Goal: Task Accomplishment & Management: Use online tool/utility

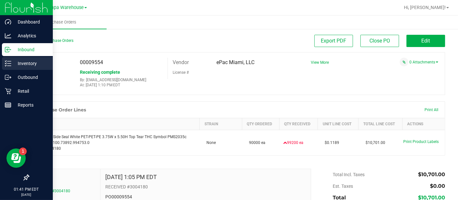
click at [14, 63] on p "Inventory" at bounding box center [30, 64] width 39 height 8
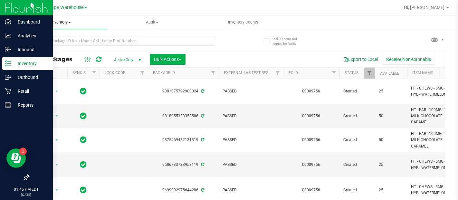
click at [56, 22] on span "Inventory" at bounding box center [60, 22] width 91 height 6
click at [43, 44] on span "All inventory" at bounding box center [37, 46] width 44 height 5
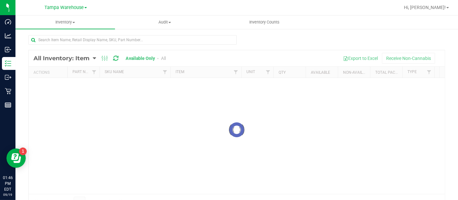
click at [87, 58] on div at bounding box center [237, 129] width 416 height 159
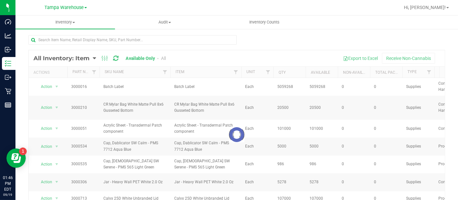
click at [87, 58] on div at bounding box center [237, 134] width 416 height 169
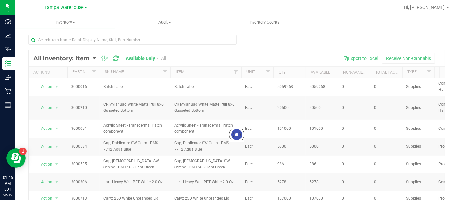
click at [87, 58] on div at bounding box center [237, 134] width 416 height 169
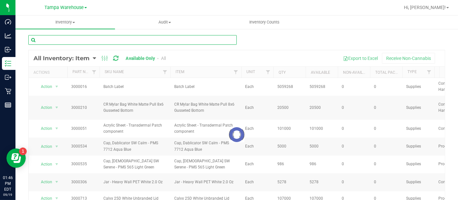
click at [87, 41] on input "text" at bounding box center [132, 40] width 208 height 10
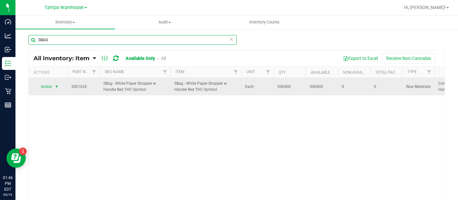
type input "SBAG"
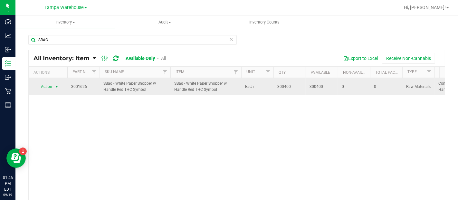
click at [52, 88] on span "Action" at bounding box center [43, 86] width 17 height 9
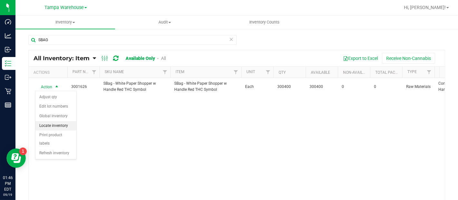
click at [52, 125] on li "Locate inventory" at bounding box center [55, 126] width 41 height 10
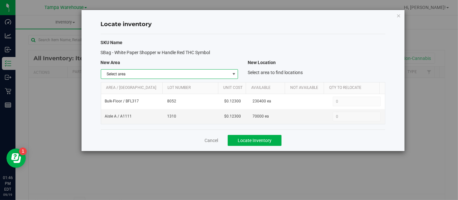
click at [233, 70] on span "select" at bounding box center [234, 74] width 8 height 9
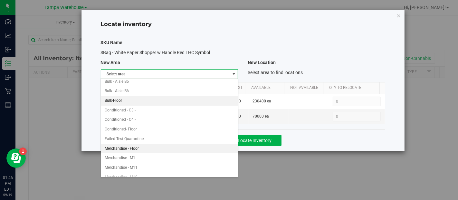
scroll to position [70, 0]
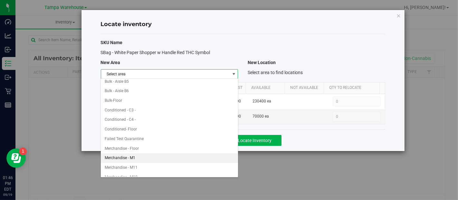
click at [140, 157] on li "Merchandise - M1" at bounding box center [169, 158] width 137 height 10
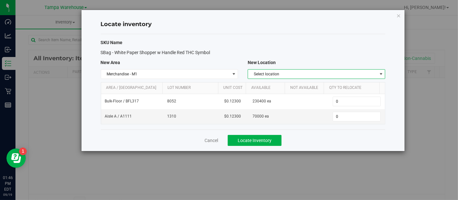
click at [337, 74] on span "Select location" at bounding box center [312, 74] width 129 height 9
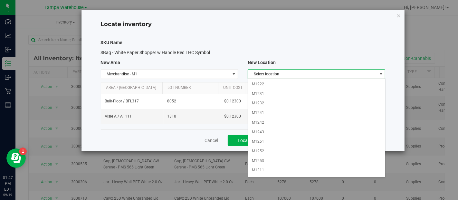
scroll to position [0, 0]
click at [233, 75] on span "select" at bounding box center [233, 74] width 5 height 5
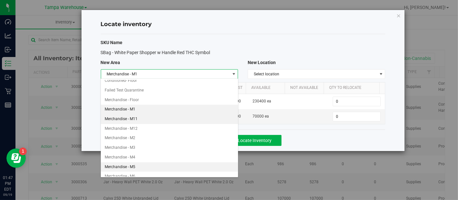
scroll to position [118, 0]
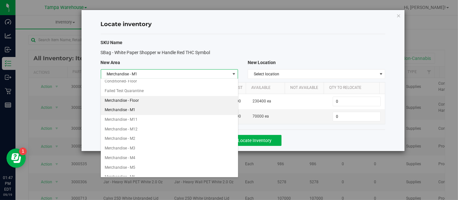
click at [140, 96] on li "Merchandise - Floor" at bounding box center [169, 101] width 137 height 10
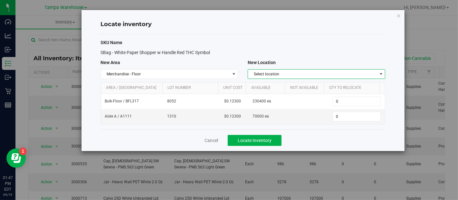
click at [322, 72] on span "Select location" at bounding box center [312, 74] width 129 height 9
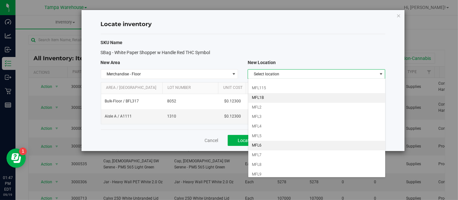
scroll to position [0, 0]
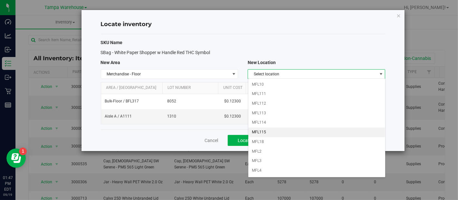
click at [268, 129] on li "MFL115" at bounding box center [316, 133] width 137 height 10
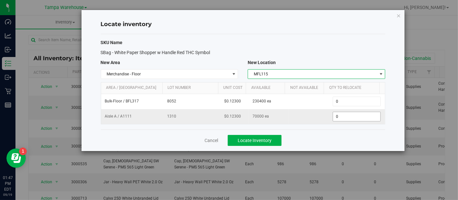
click at [336, 116] on span "0 0" at bounding box center [357, 117] width 48 height 10
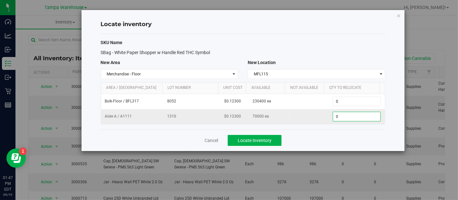
click at [336, 116] on input "0" at bounding box center [356, 116] width 47 height 9
type input "70000"
type input "70,000"
click at [275, 136] on button "Locate Inventory" at bounding box center [255, 140] width 54 height 11
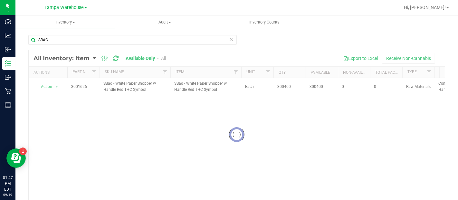
click at [107, 63] on div at bounding box center [237, 134] width 416 height 169
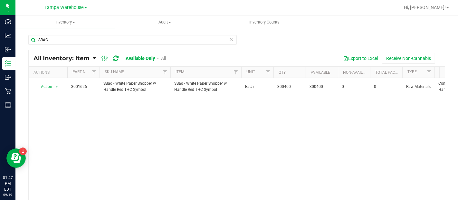
click at [84, 58] on span "All Inventory: Item" at bounding box center [62, 58] width 56 height 7
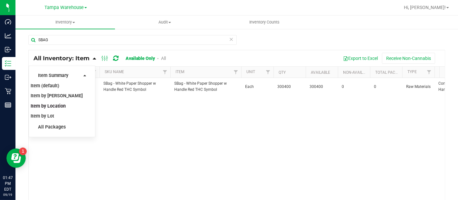
click at [55, 106] on span "Item by Location" at bounding box center [48, 105] width 35 height 5
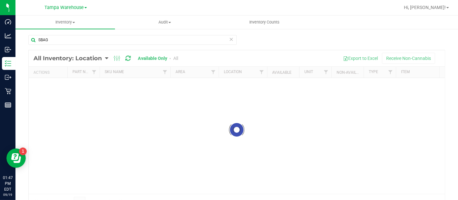
click at [55, 106] on div at bounding box center [237, 129] width 416 height 159
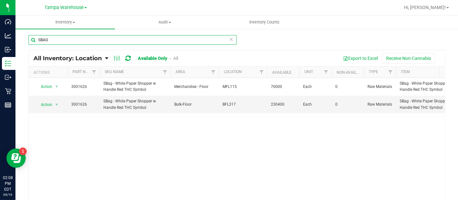
click at [54, 43] on input "SBAG" at bounding box center [132, 40] width 208 height 10
type input "S"
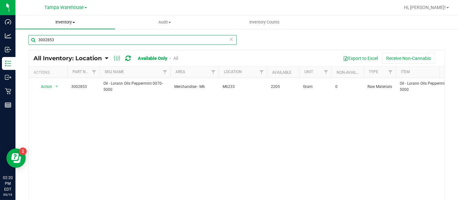
type input "3002853"
